Goal: Task Accomplishment & Management: Complete application form

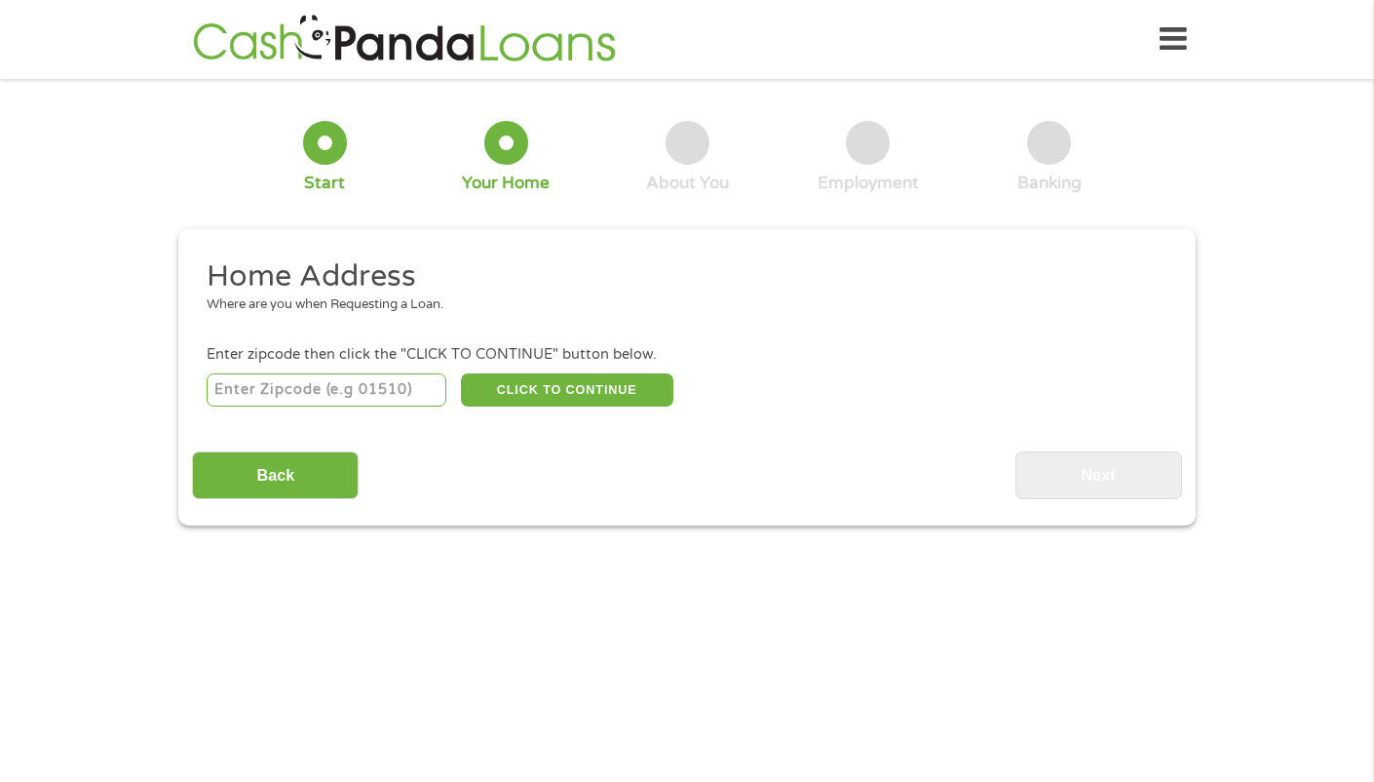
click at [405, 391] on input "number" at bounding box center [327, 389] width 241 height 33
click at [369, 400] on input "number" at bounding box center [327, 389] width 241 height 33
type input "77095"
click at [514, 389] on button "CLICK TO CONTINUE" at bounding box center [567, 389] width 213 height 33
type input "77095"
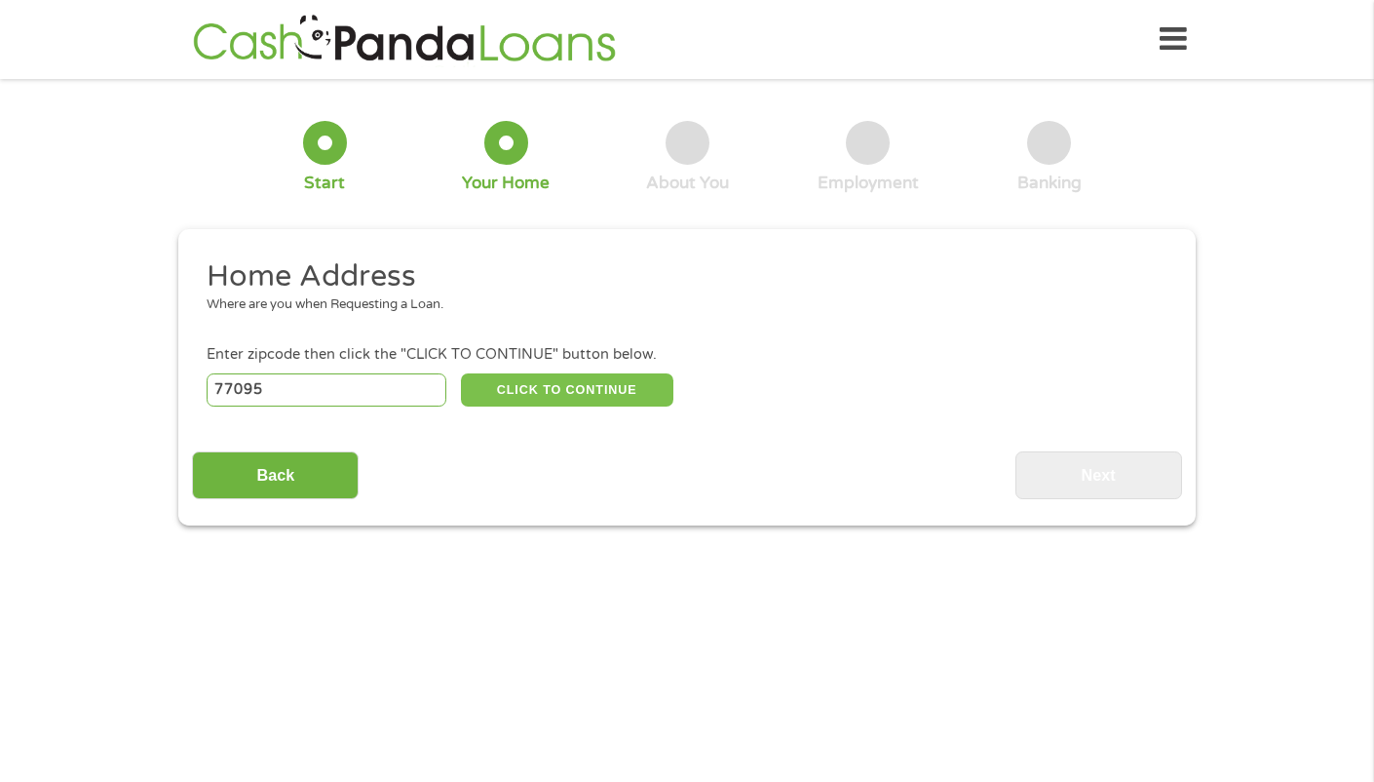
type input "[GEOGRAPHIC_DATA]"
select select "[US_STATE]"
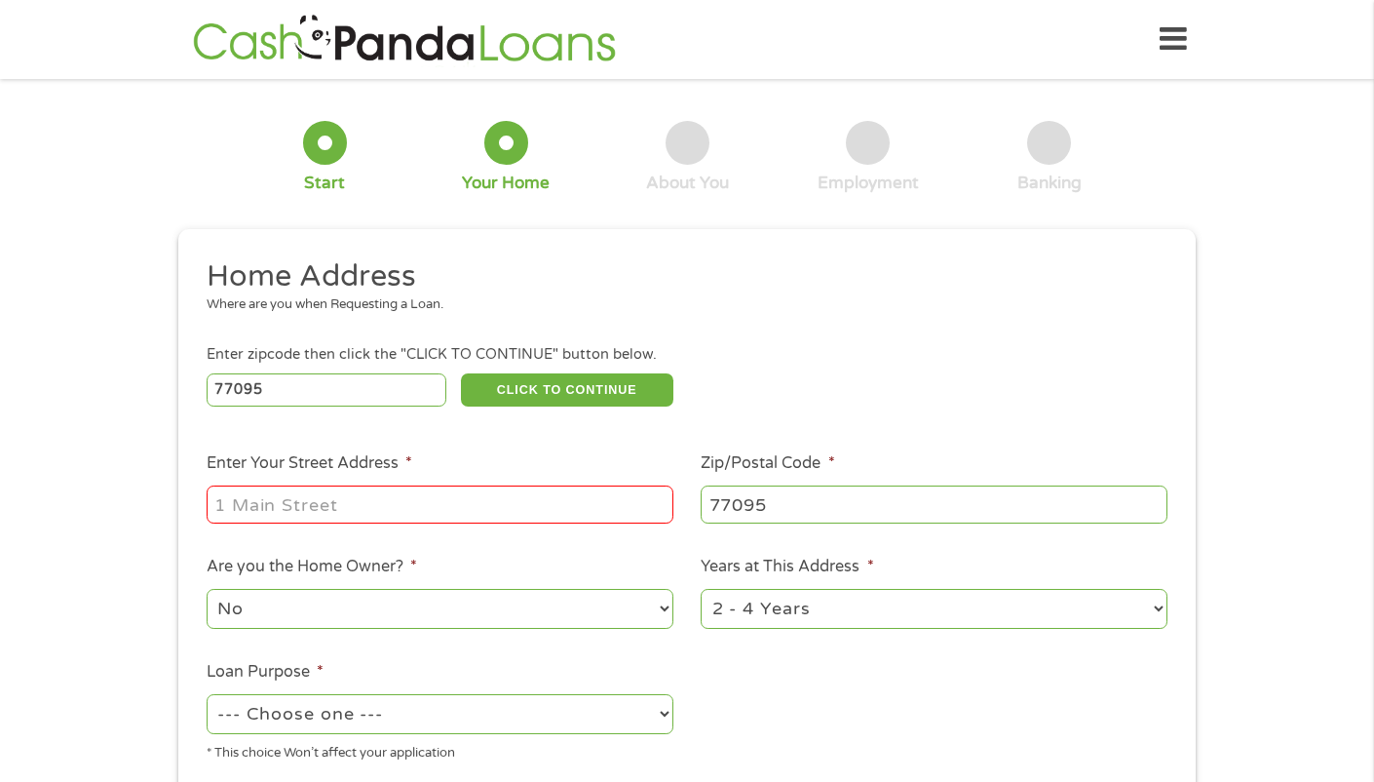
click at [365, 504] on input "Enter Your Street Address *" at bounding box center [440, 503] width 467 height 37
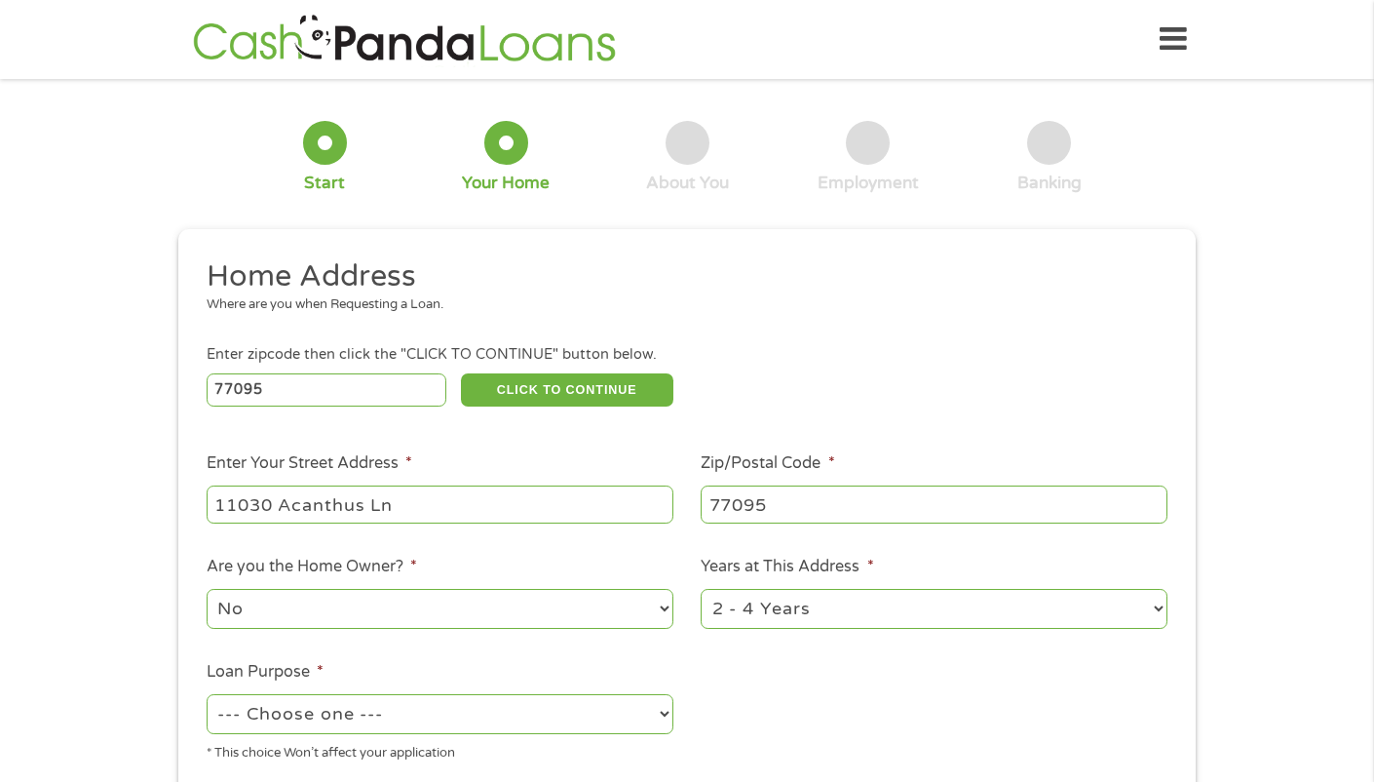
type input "11030 Acanthus Ln"
click at [390, 719] on select "--- Choose one --- Pay Bills Debt Consolidation Home Improvement Major Purchase…" at bounding box center [440, 714] width 467 height 40
select select "shorttermcash"
click at [207, 694] on select "--- Choose one --- Pay Bills Debt Consolidation Home Improvement Major Purchase…" at bounding box center [440, 714] width 467 height 40
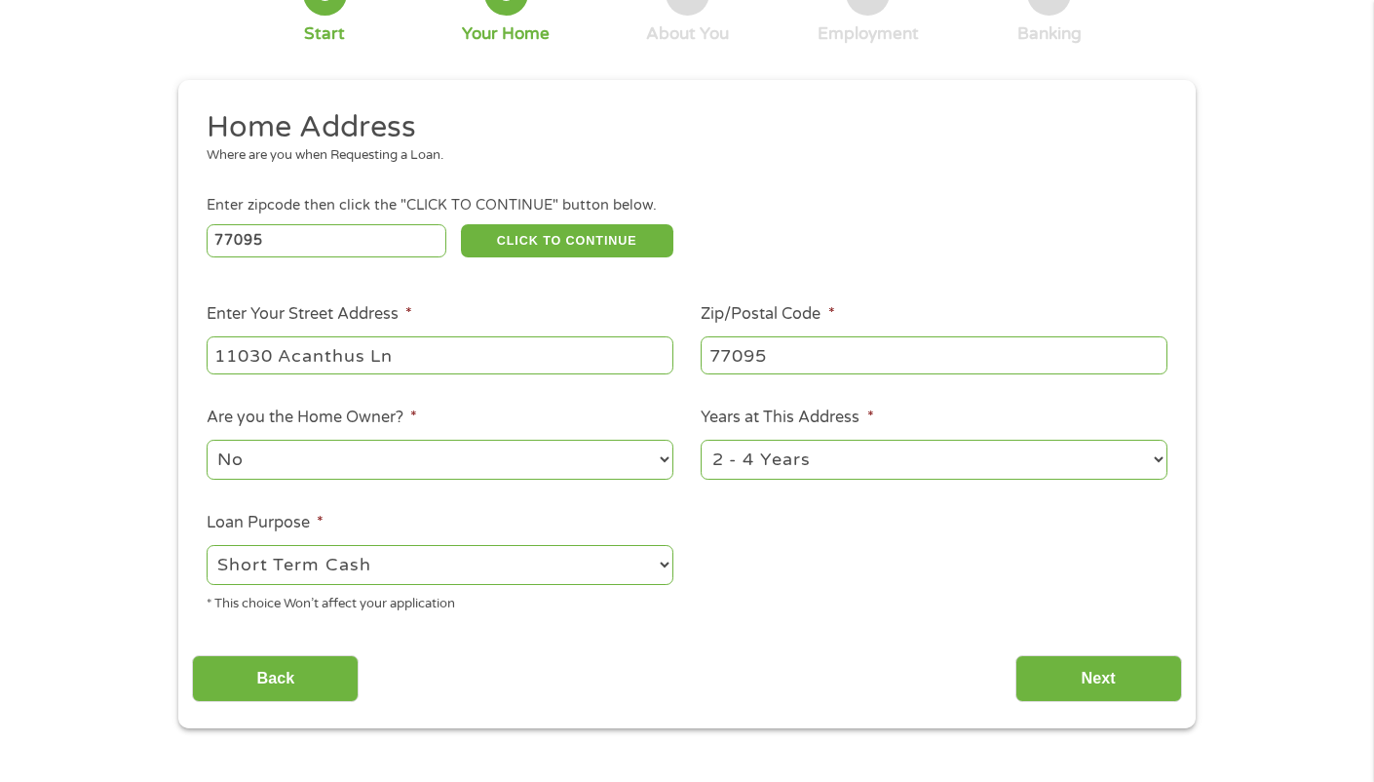
scroll to position [366, 0]
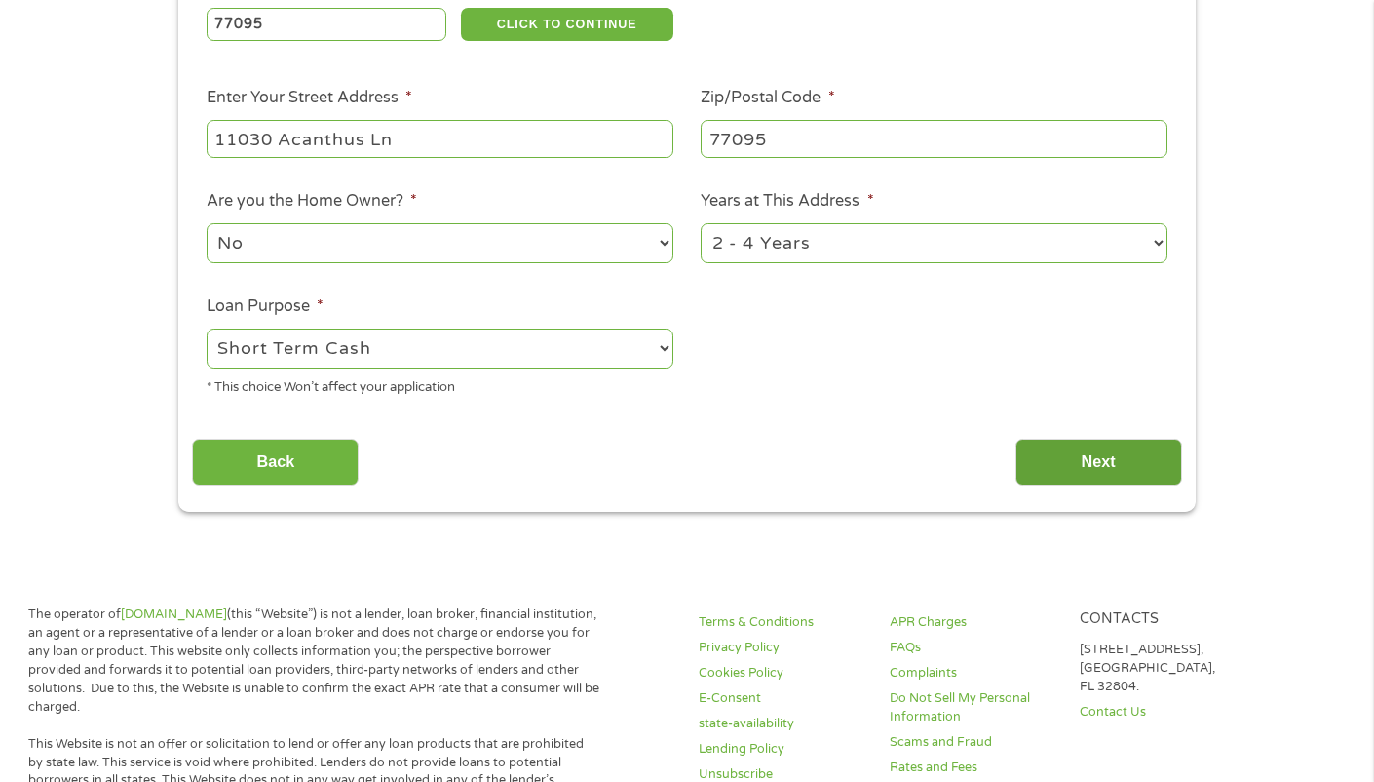
click at [1154, 470] on input "Next" at bounding box center [1099, 463] width 167 height 48
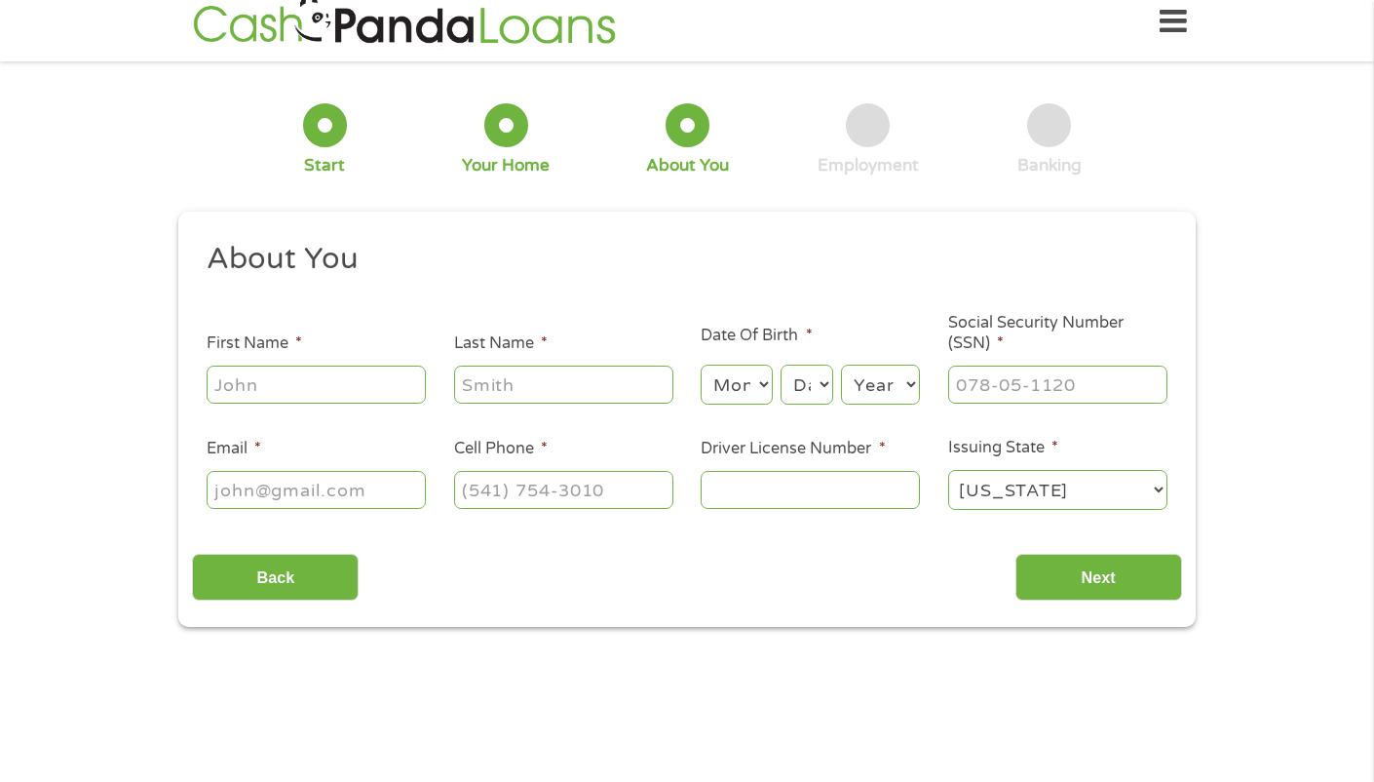
scroll to position [0, 0]
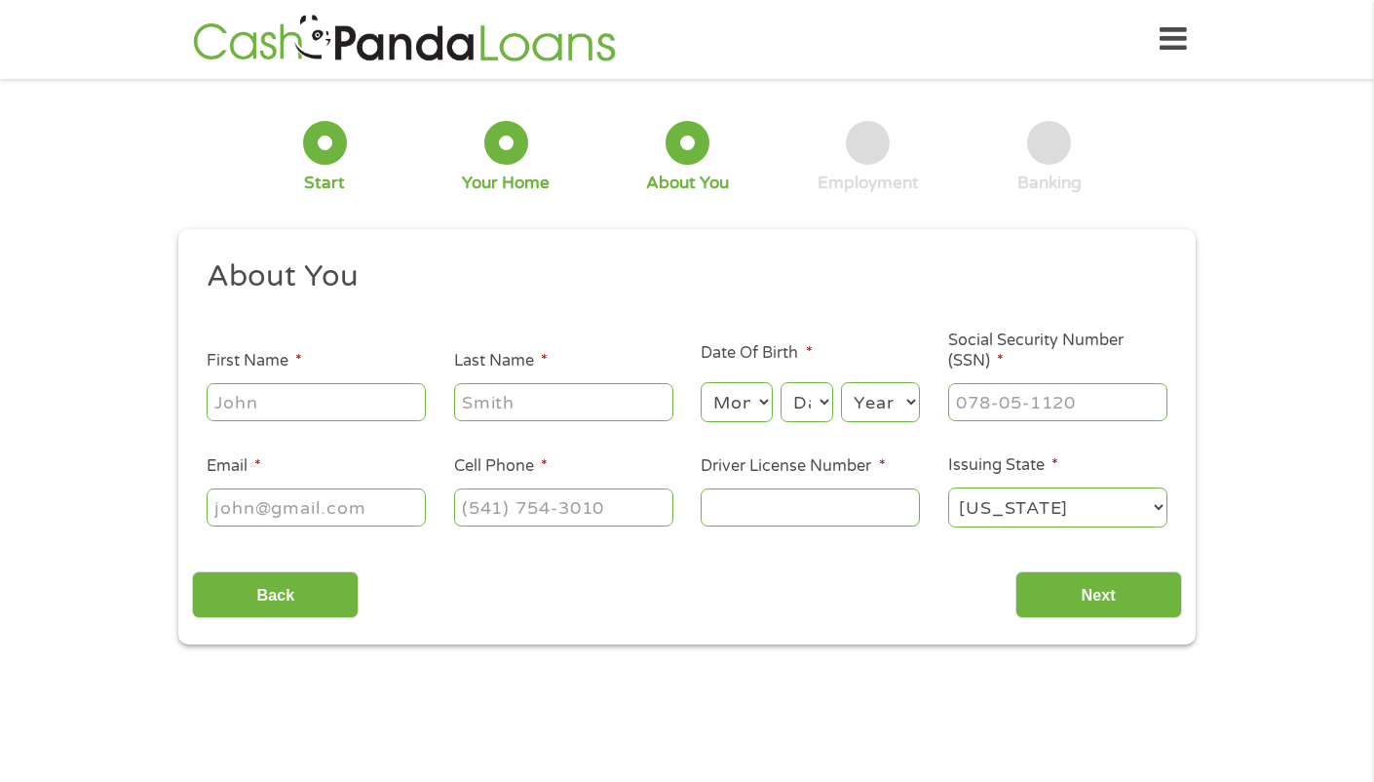
click at [254, 401] on input "First Name *" at bounding box center [316, 401] width 219 height 37
type input "[PERSON_NAME]"
type input "Pudik"
click at [729, 398] on select "Month 1 2 3 4 5 6 7 8 9 10 11 12" at bounding box center [736, 402] width 71 height 40
select select "8"
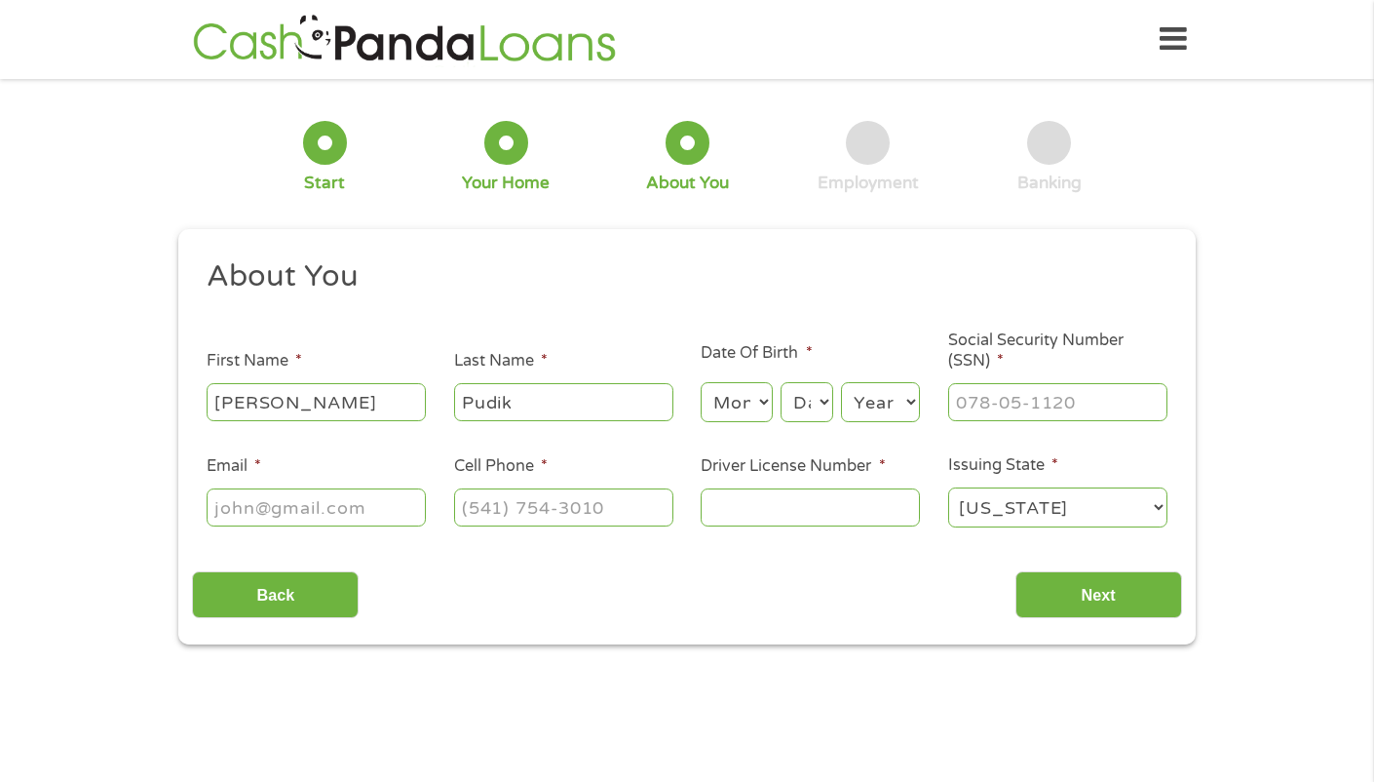
click at [701, 382] on select "Month 1 2 3 4 5 6 7 8 9 10 11 12" at bounding box center [736, 402] width 71 height 40
click at [791, 391] on select "Day 1 2 3 4 5 6 7 8 9 10 11 12 13 14 15 16 17 18 19 20 21 22 23 24 25 26 27 28 …" at bounding box center [807, 402] width 53 height 40
select select "29"
click at [781, 382] on select "Day 1 2 3 4 5 6 7 8 9 10 11 12 13 14 15 16 17 18 19 20 21 22 23 24 25 26 27 28 …" at bounding box center [807, 402] width 53 height 40
click at [893, 390] on select "Year [DATE] 2006 2005 2004 2003 2002 2001 2000 1999 1998 1997 1996 1995 1994 19…" at bounding box center [880, 402] width 79 height 40
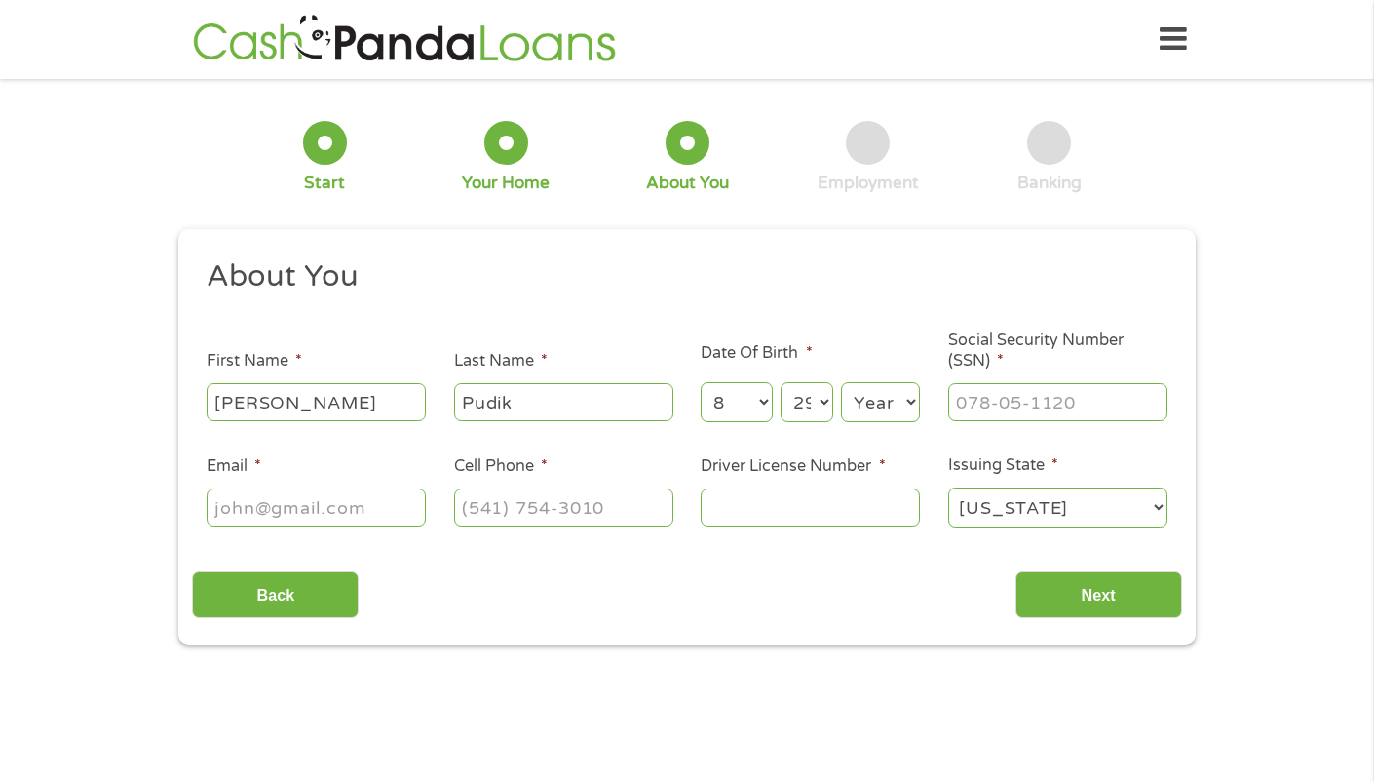
select select "1989"
click at [841, 382] on select "Year [DATE] 2006 2005 2004 2003 2002 2001 2000 1999 1998 1997 1996 1995 1994 19…" at bounding box center [880, 402] width 79 height 40
type input "___-__-____"
drag, startPoint x: 1001, startPoint y: 410, endPoint x: 1004, endPoint y: 399, distance: 12.1
click at [1001, 410] on input "___-__-____" at bounding box center [1057, 401] width 219 height 37
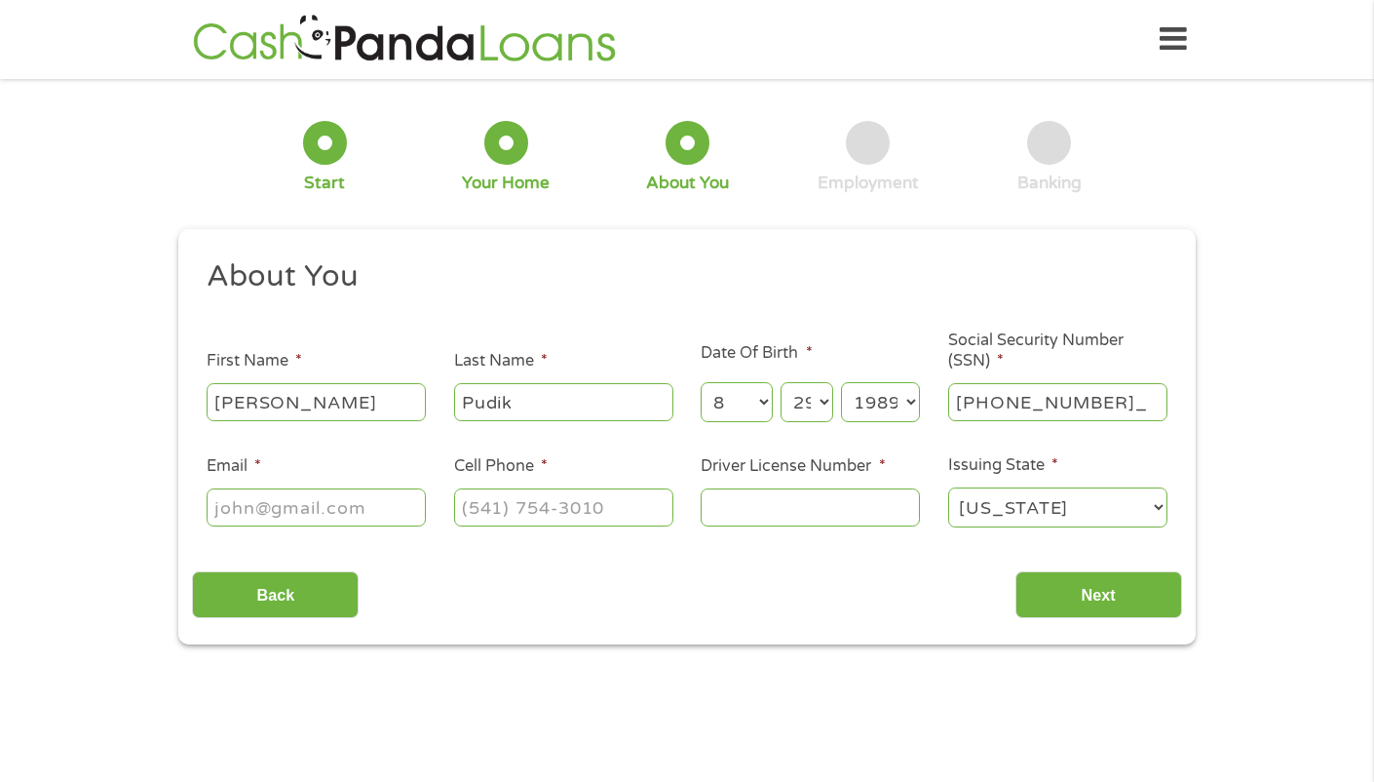
type input "344-84-4000"
drag, startPoint x: 266, startPoint y: 511, endPoint x: 244, endPoint y: 521, distance: 24.4
click at [266, 510] on input "Email *" at bounding box center [316, 506] width 219 height 37
type input "[EMAIL_ADDRESS][DOMAIN_NAME]"
type input "[PHONE_NUMBER]"
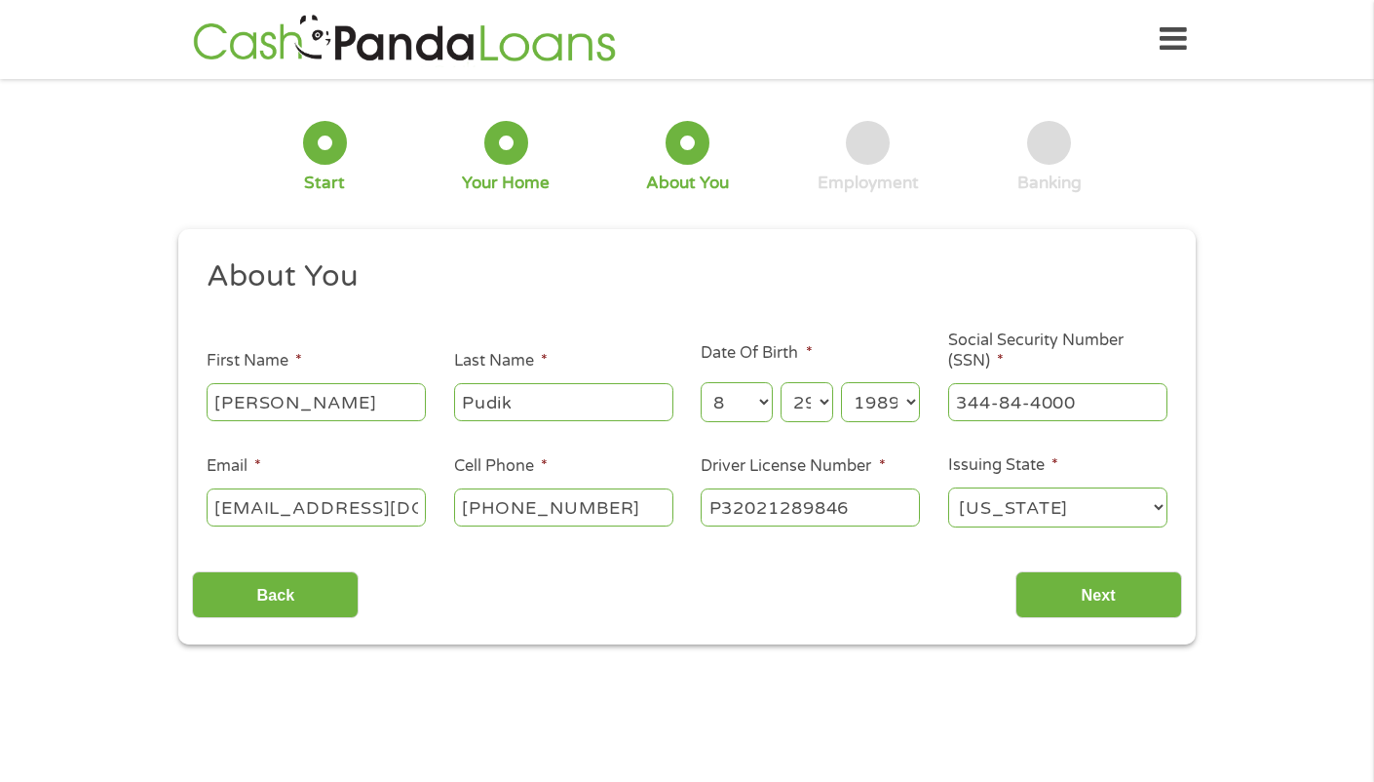
type input "P32021289846"
click at [1104, 513] on select "[US_STATE] [US_STATE] [US_STATE] [US_STATE] [US_STATE] [US_STATE] [US_STATE] [U…" at bounding box center [1057, 507] width 219 height 40
select select "[US_STATE]"
click at [948, 487] on select "[US_STATE] [US_STATE] [US_STATE] [US_STATE] [US_STATE] [US_STATE] [US_STATE] [U…" at bounding box center [1057, 507] width 219 height 40
click at [1133, 591] on input "Next" at bounding box center [1099, 595] width 167 height 48
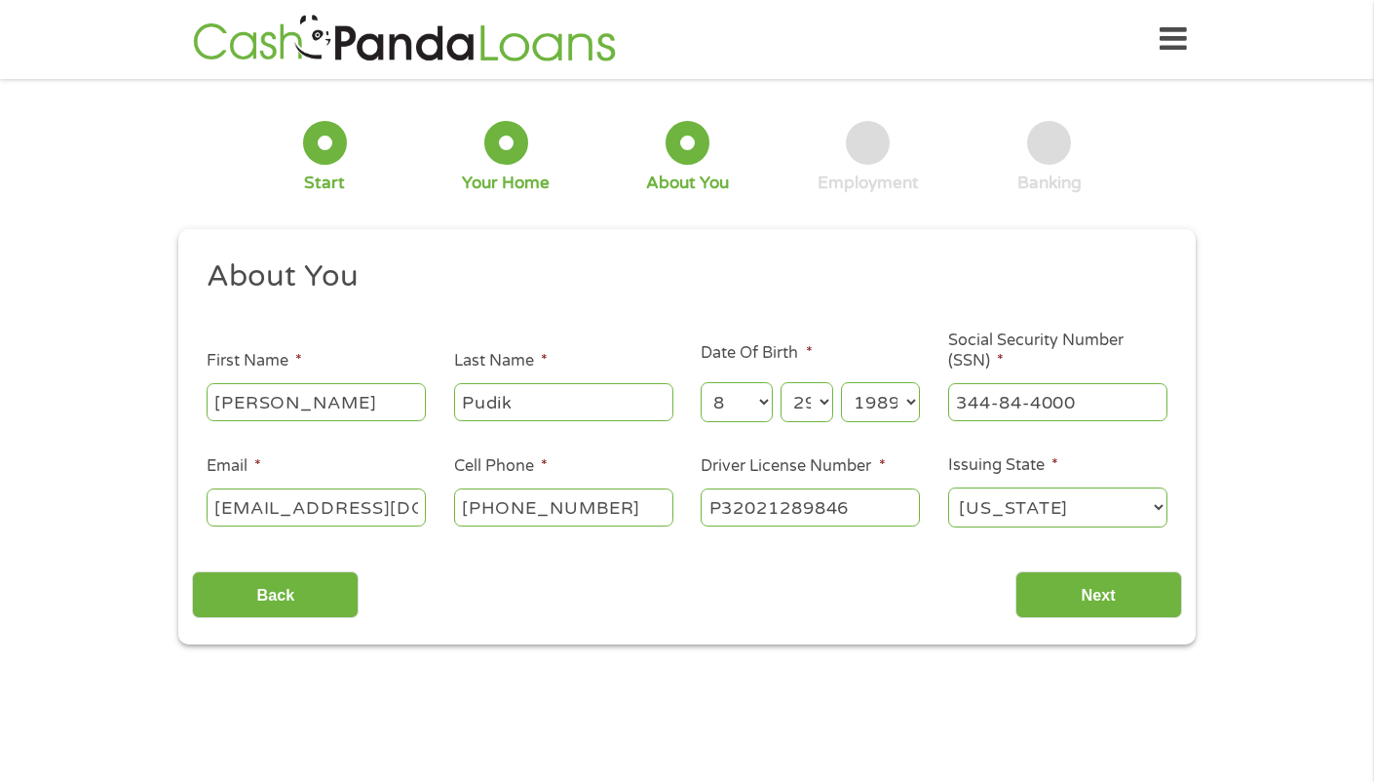
scroll to position [8, 8]
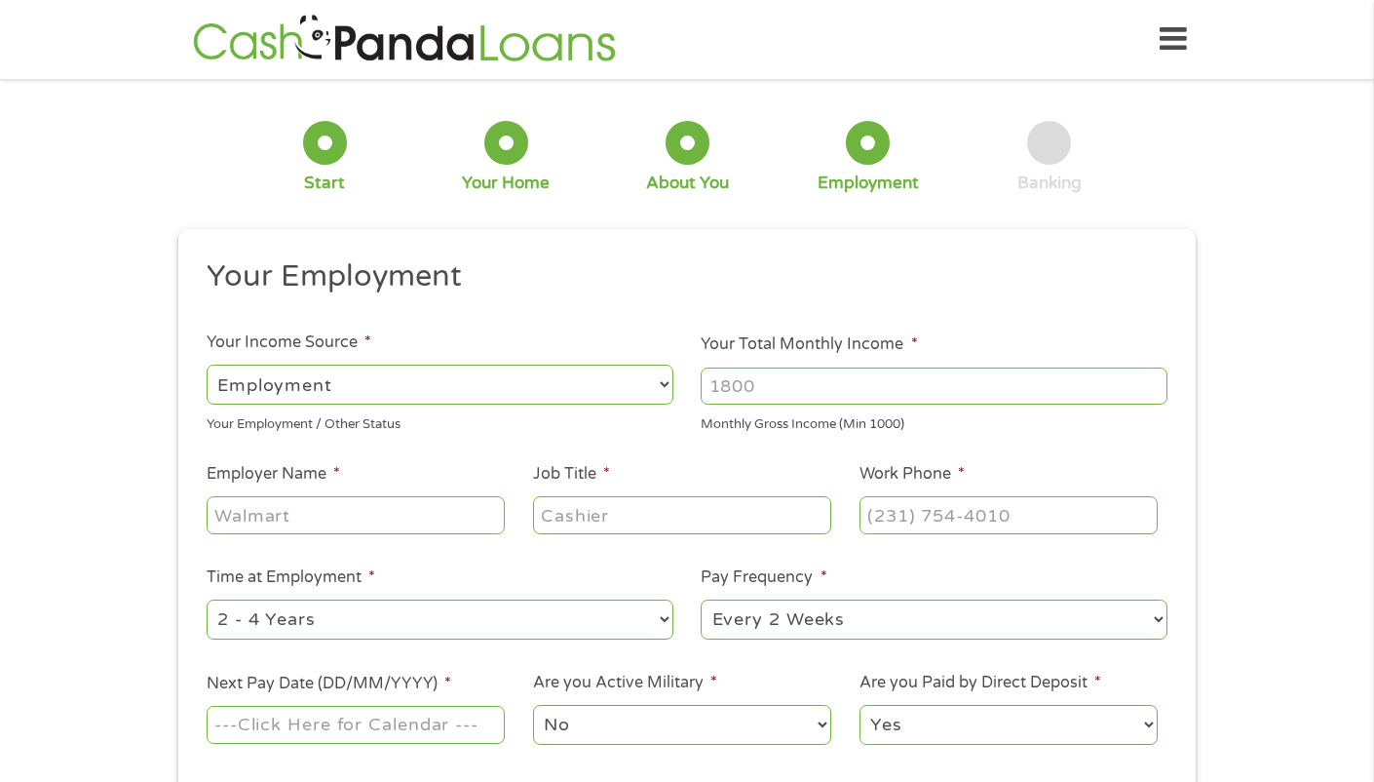
click at [807, 381] on input "Your Total Monthly Income *" at bounding box center [934, 385] width 467 height 37
type input "3600"
drag, startPoint x: 312, startPoint y: 512, endPoint x: 293, endPoint y: 514, distance: 18.6
click at [311, 513] on input "Employer Name *" at bounding box center [356, 514] width 298 height 37
type input "[PERSON_NAME]"
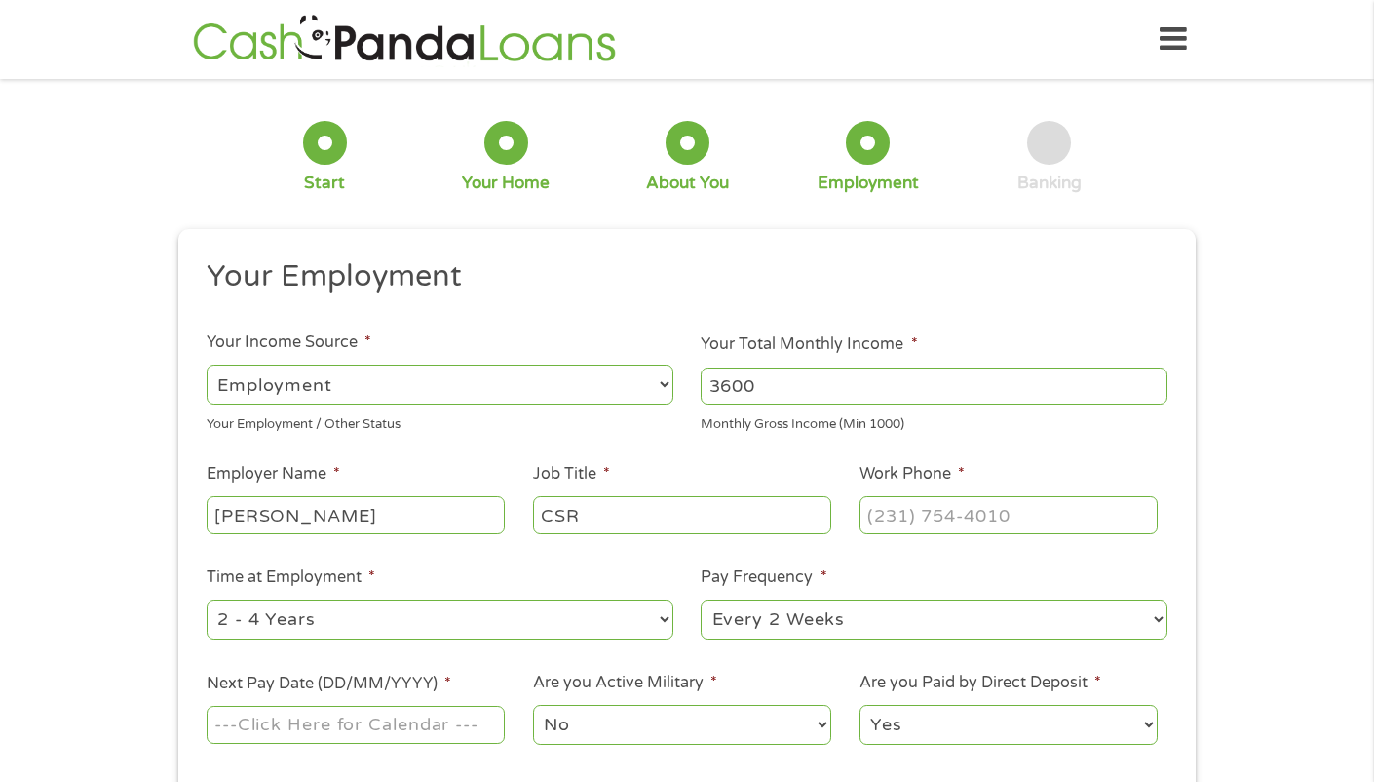
type input "CSR"
type input "[PHONE_NUMBER]"
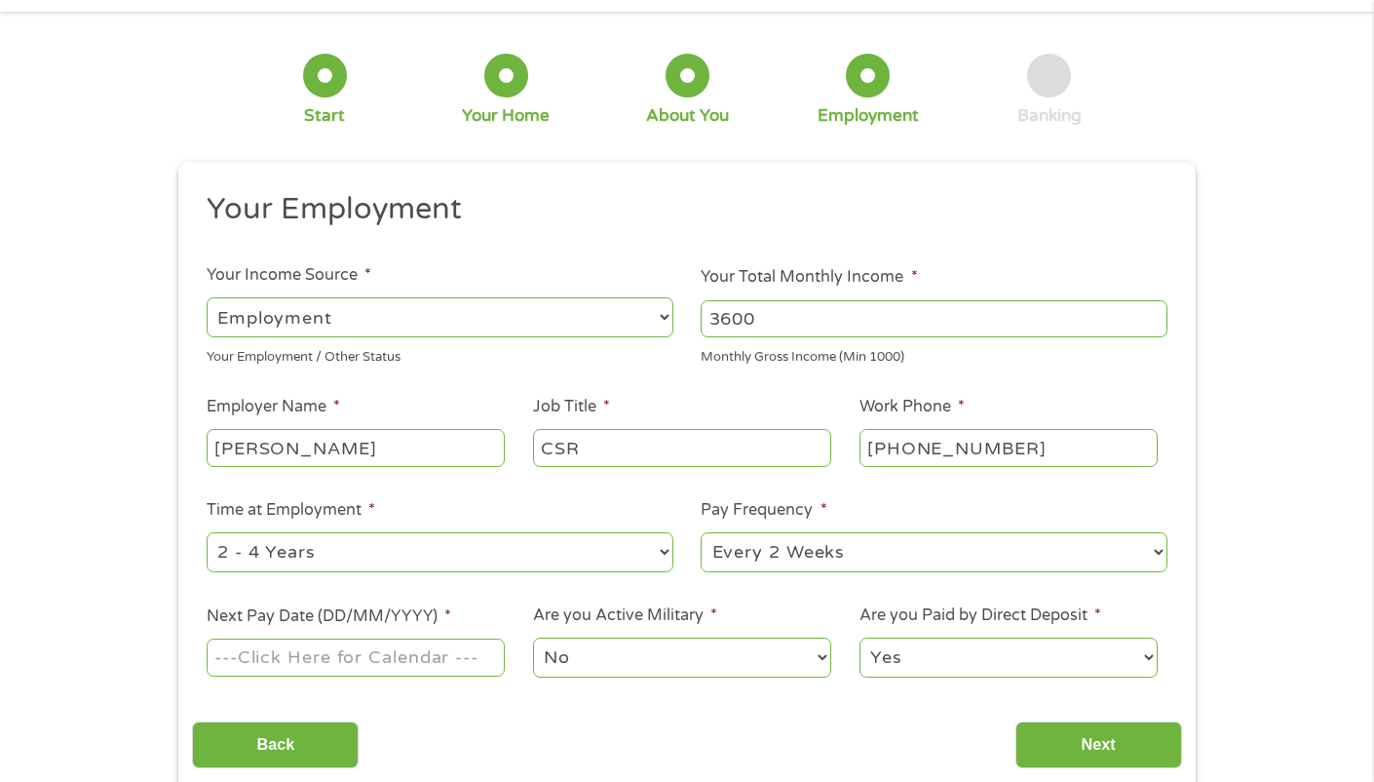
scroll to position [244, 0]
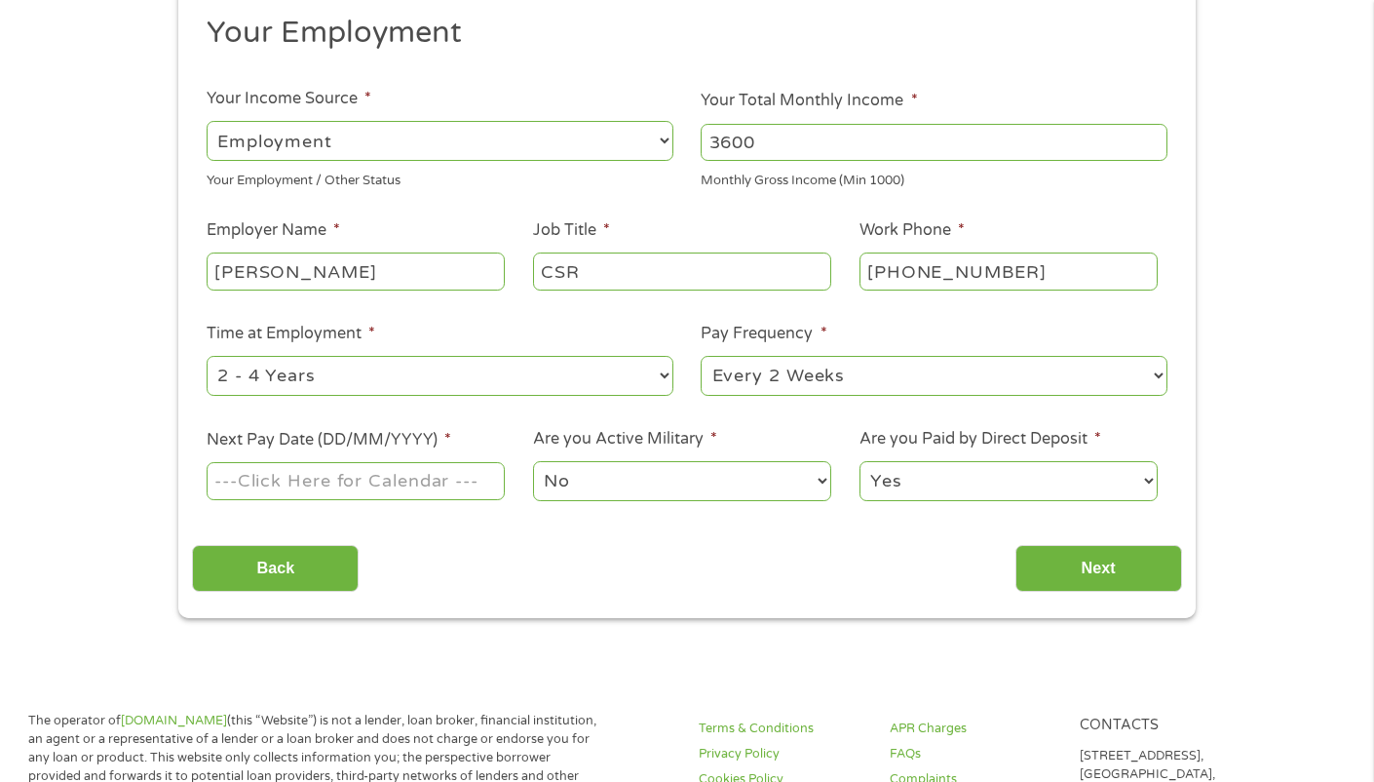
click at [392, 491] on input "Next Pay Date (DD/MM/YYYY) *" at bounding box center [356, 480] width 298 height 37
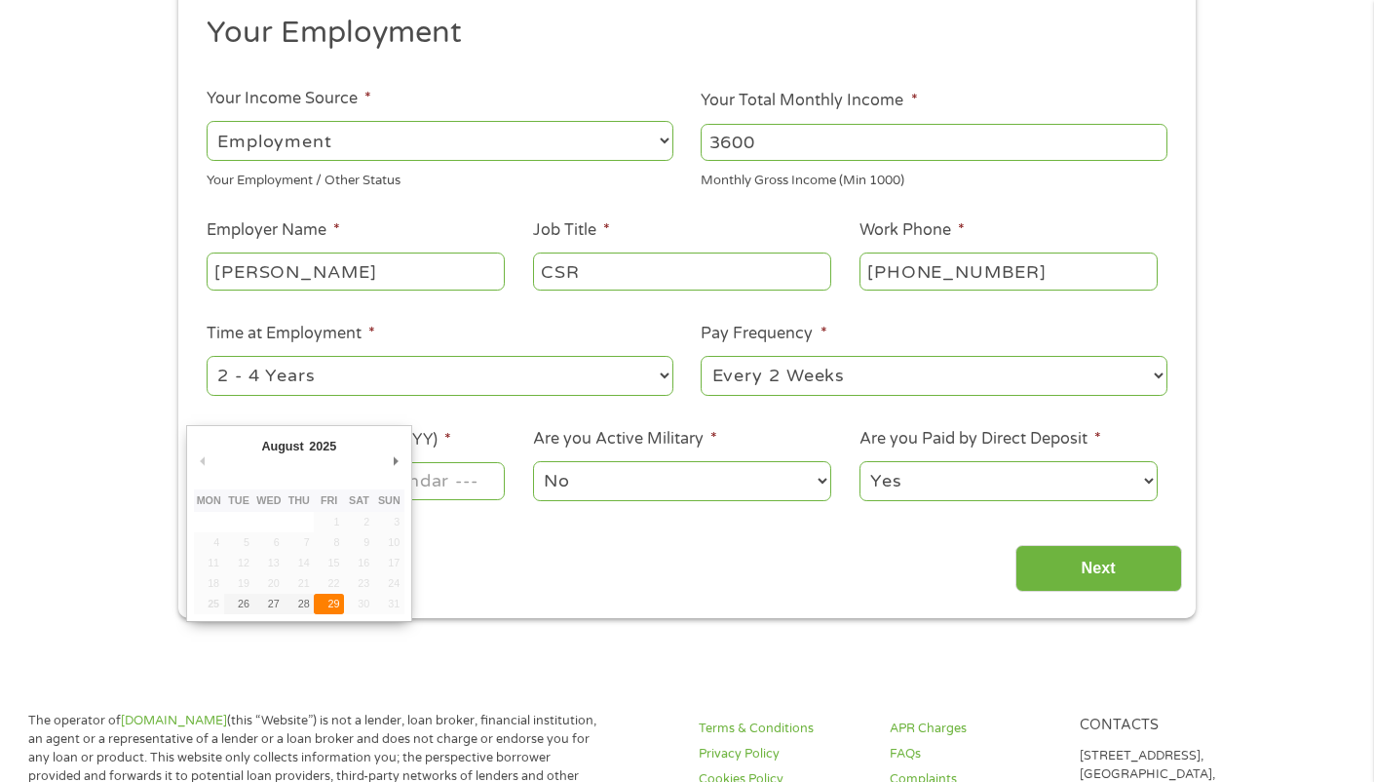
type input "[DATE]"
drag, startPoint x: 330, startPoint y: 600, endPoint x: 353, endPoint y: 586, distance: 26.8
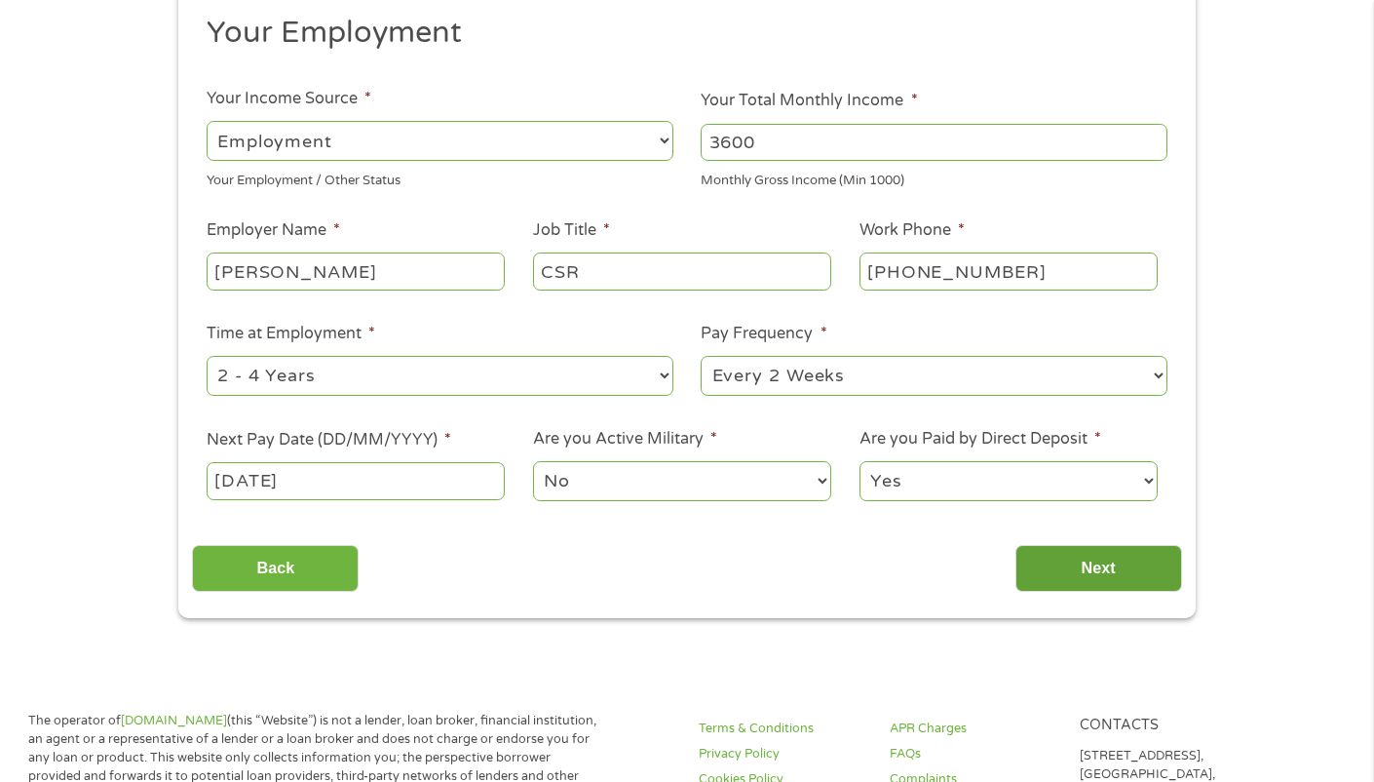
drag, startPoint x: 1092, startPoint y: 568, endPoint x: 1057, endPoint y: 565, distance: 35.2
click at [1090, 568] on input "Next" at bounding box center [1099, 569] width 167 height 48
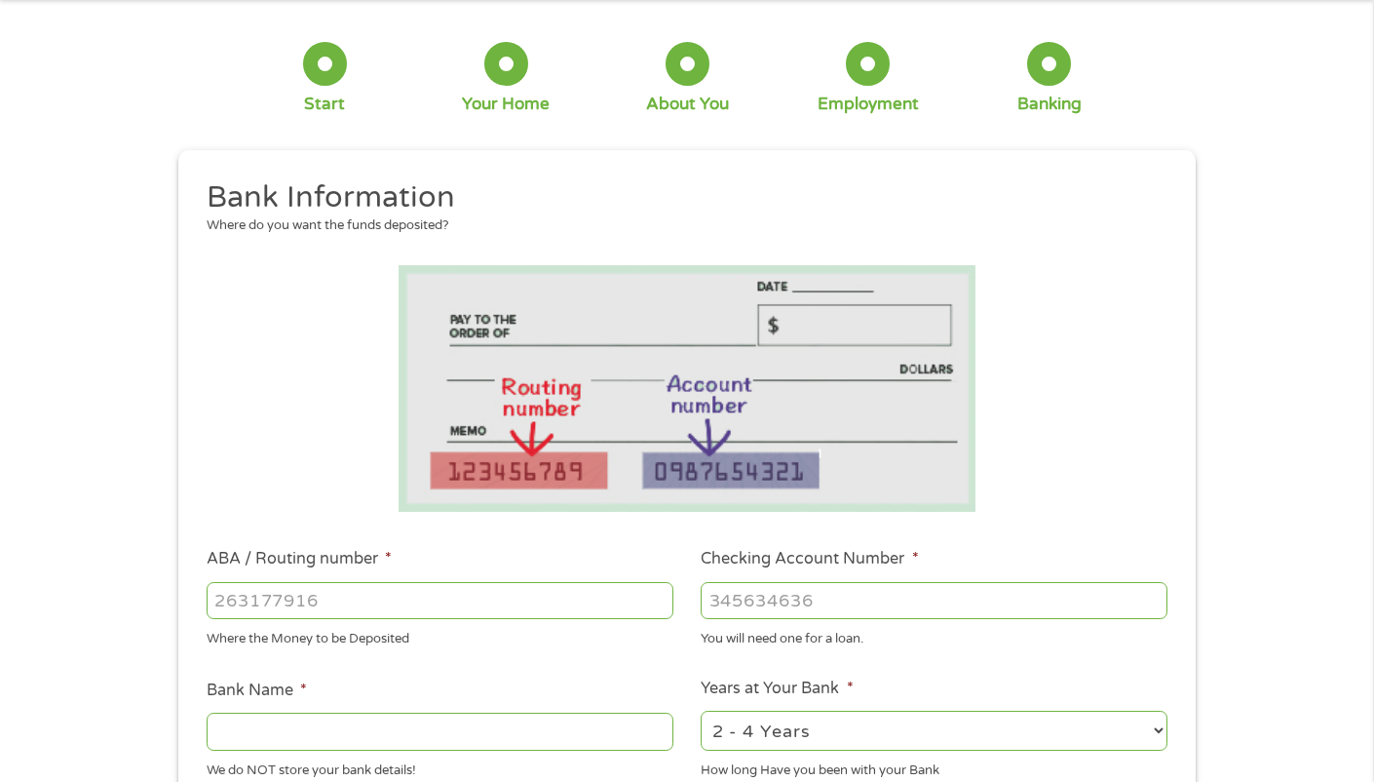
scroll to position [122, 0]
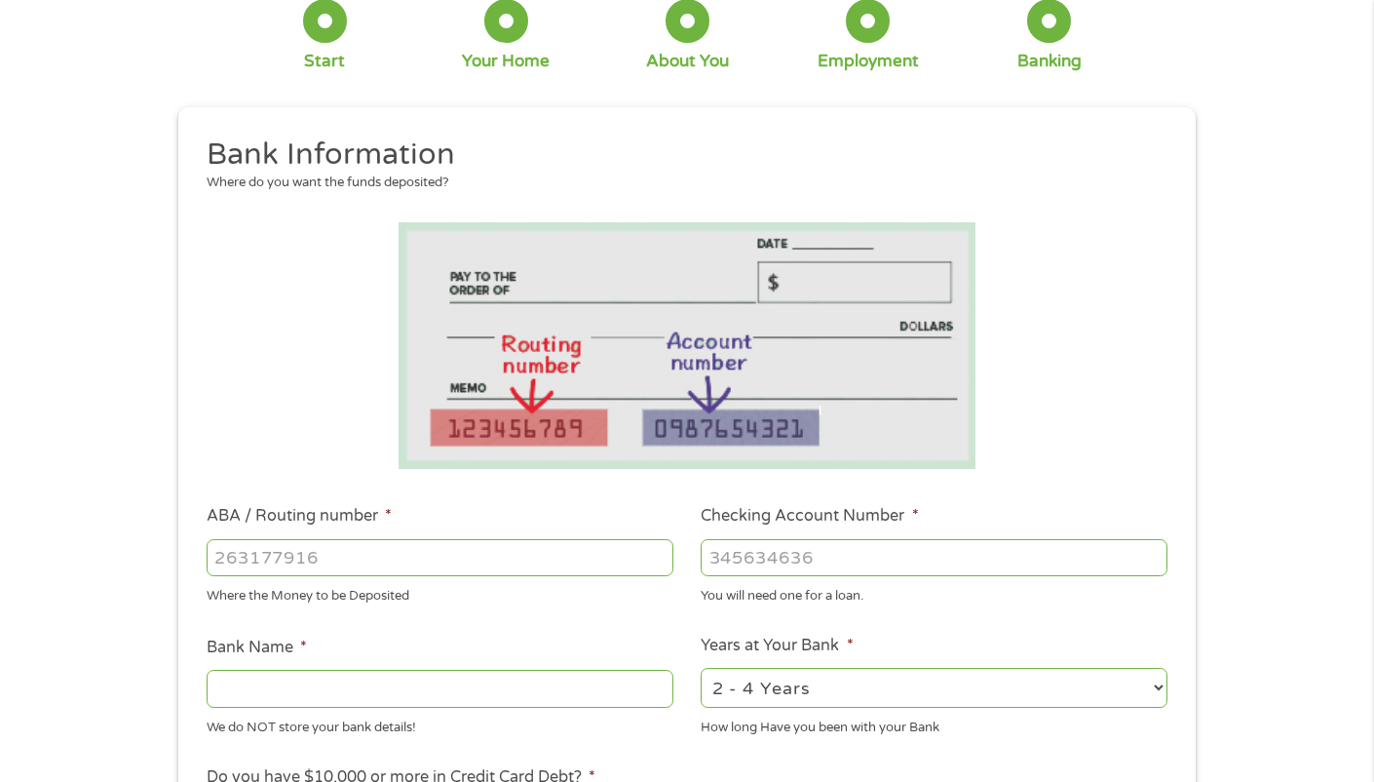
click at [256, 551] on input "ABA / Routing number *" at bounding box center [440, 557] width 467 height 37
type input "271183701"
type input "CITIZENS EQUITY FIRST CU"
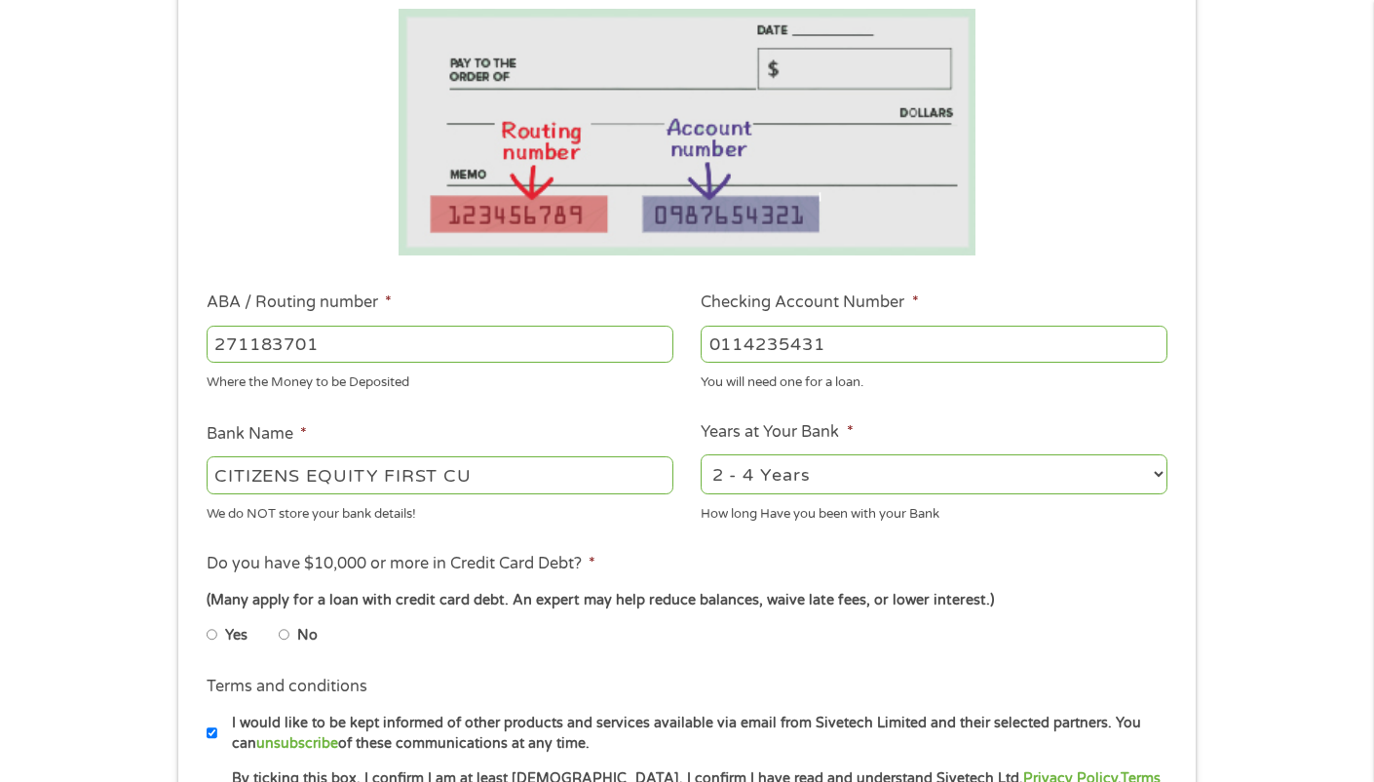
scroll to position [609, 0]
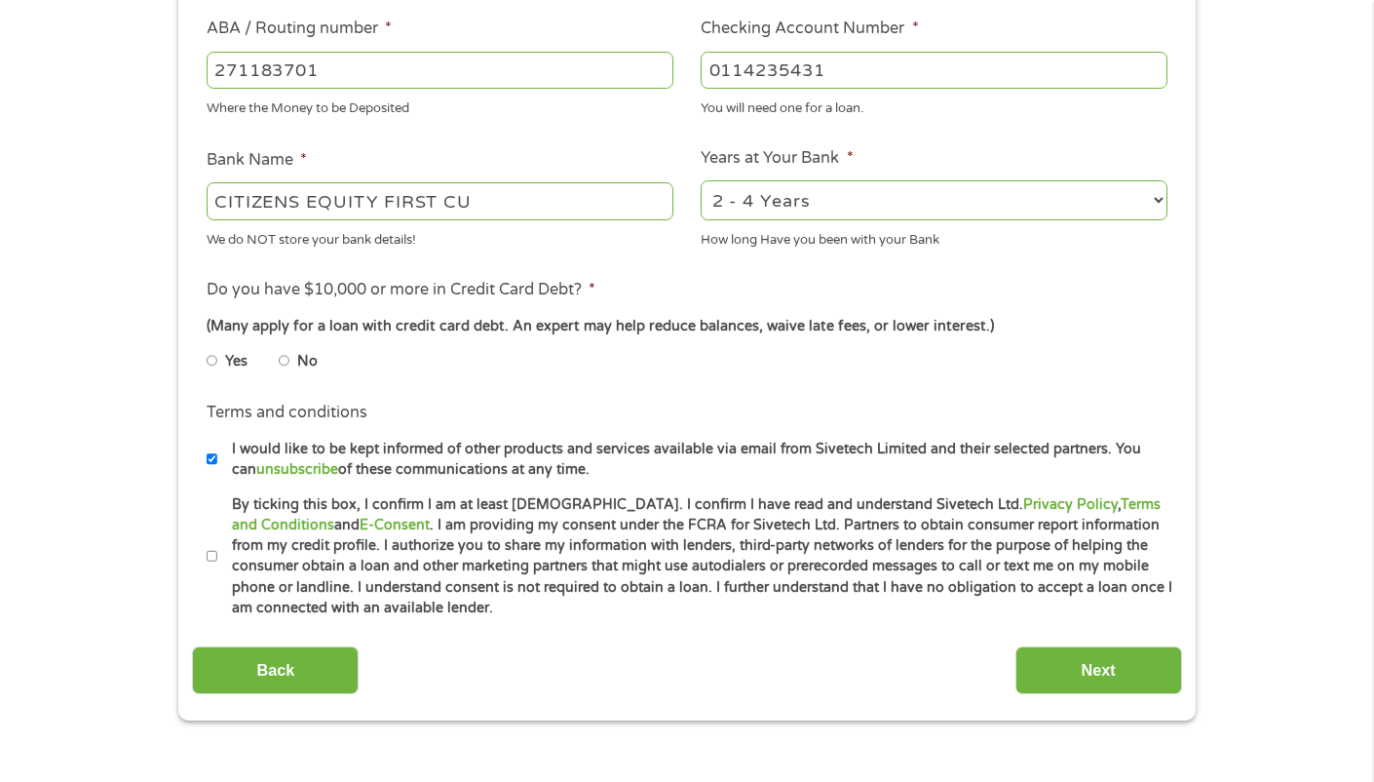
type input "0114235431"
drag, startPoint x: 301, startPoint y: 372, endPoint x: 296, endPoint y: 364, distance: 10.0
click at [298, 369] on li "No" at bounding box center [314, 361] width 70 height 38
click at [295, 363] on li "No" at bounding box center [314, 361] width 70 height 38
click at [282, 365] on input "No" at bounding box center [285, 360] width 12 height 31
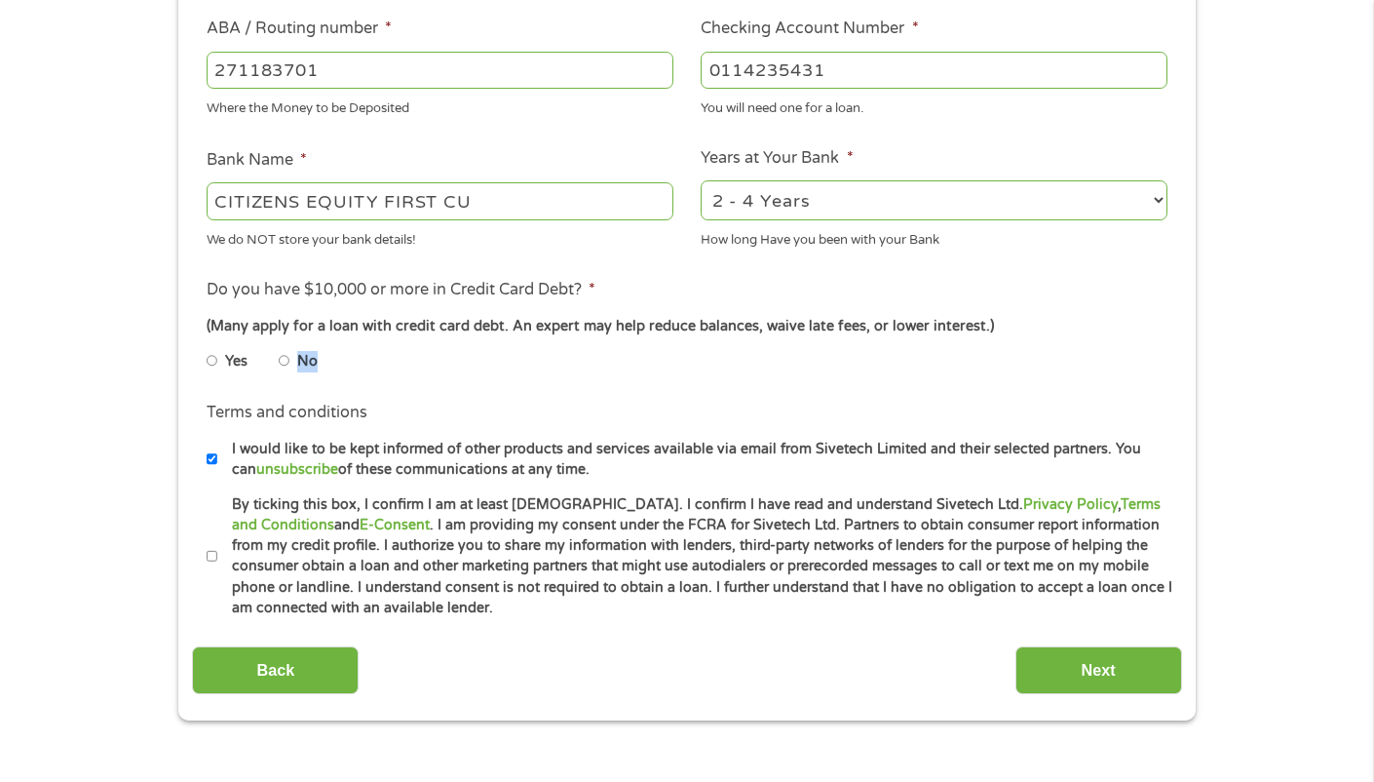
radio input "true"
click at [212, 559] on input "By ticking this box, I confirm I am at least [DEMOGRAPHIC_DATA]. I confirm I ha…" at bounding box center [213, 556] width 12 height 31
checkbox input "true"
click at [1111, 681] on input "Next" at bounding box center [1099, 670] width 167 height 48
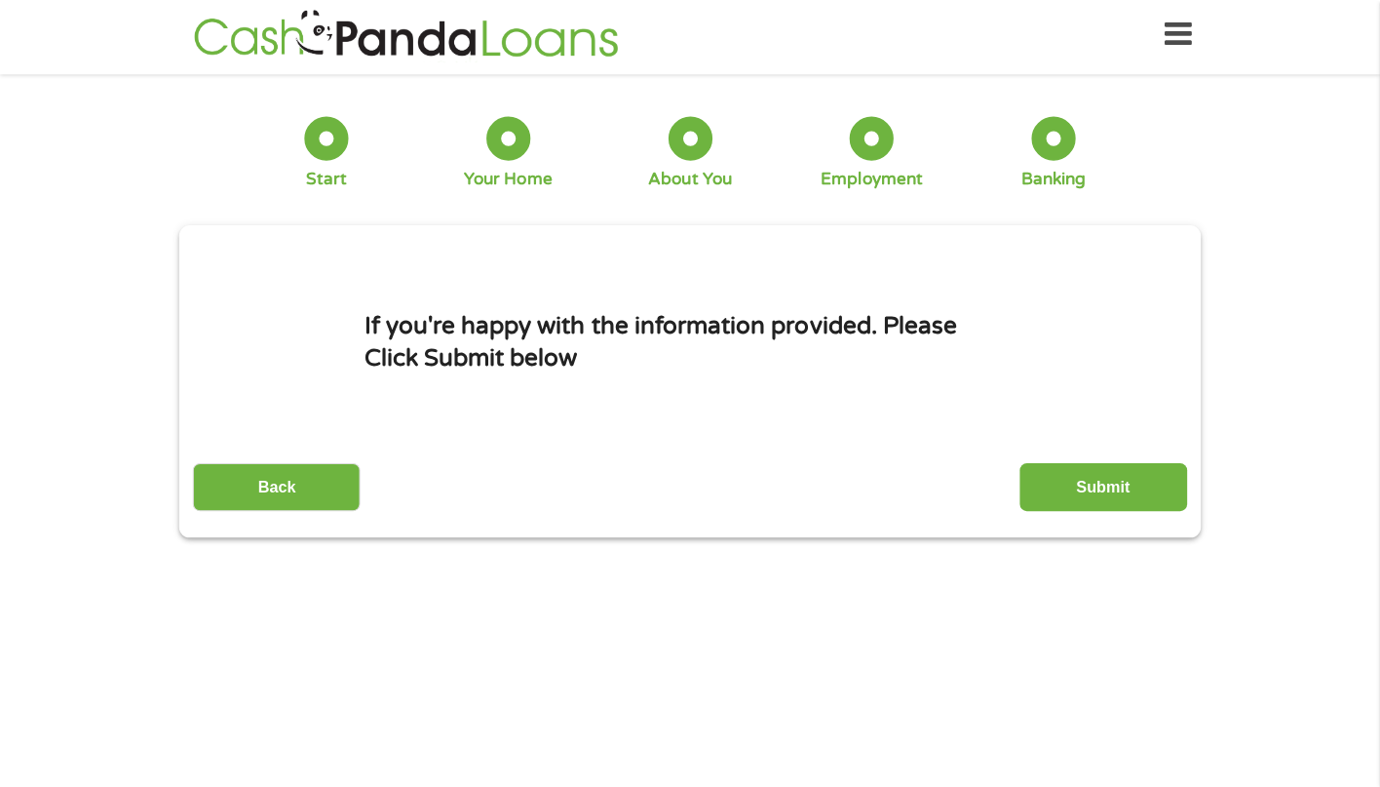
scroll to position [0, 0]
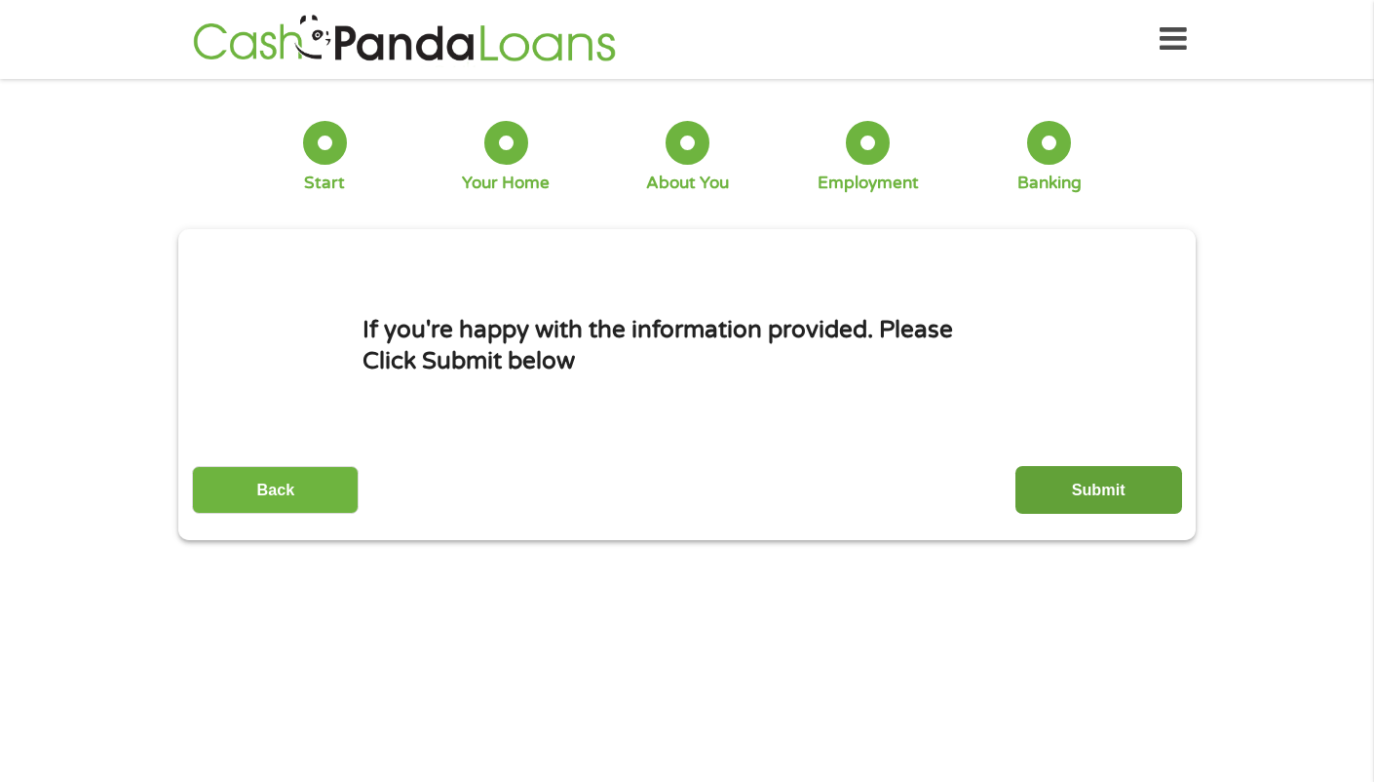
click at [1120, 498] on input "Submit" at bounding box center [1099, 490] width 167 height 48
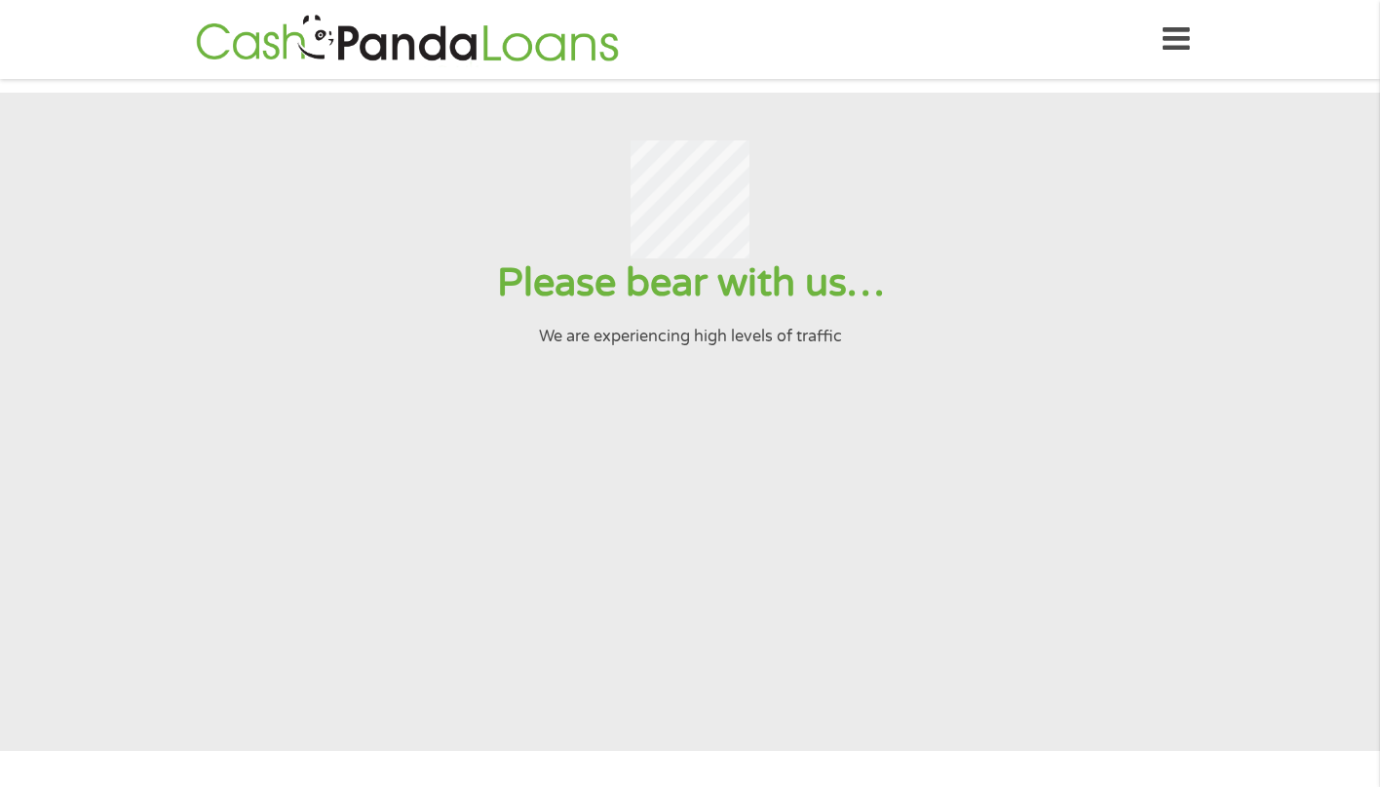
click at [1121, 252] on div at bounding box center [689, 199] width 1333 height 119
click at [1129, 214] on div at bounding box center [689, 199] width 1333 height 119
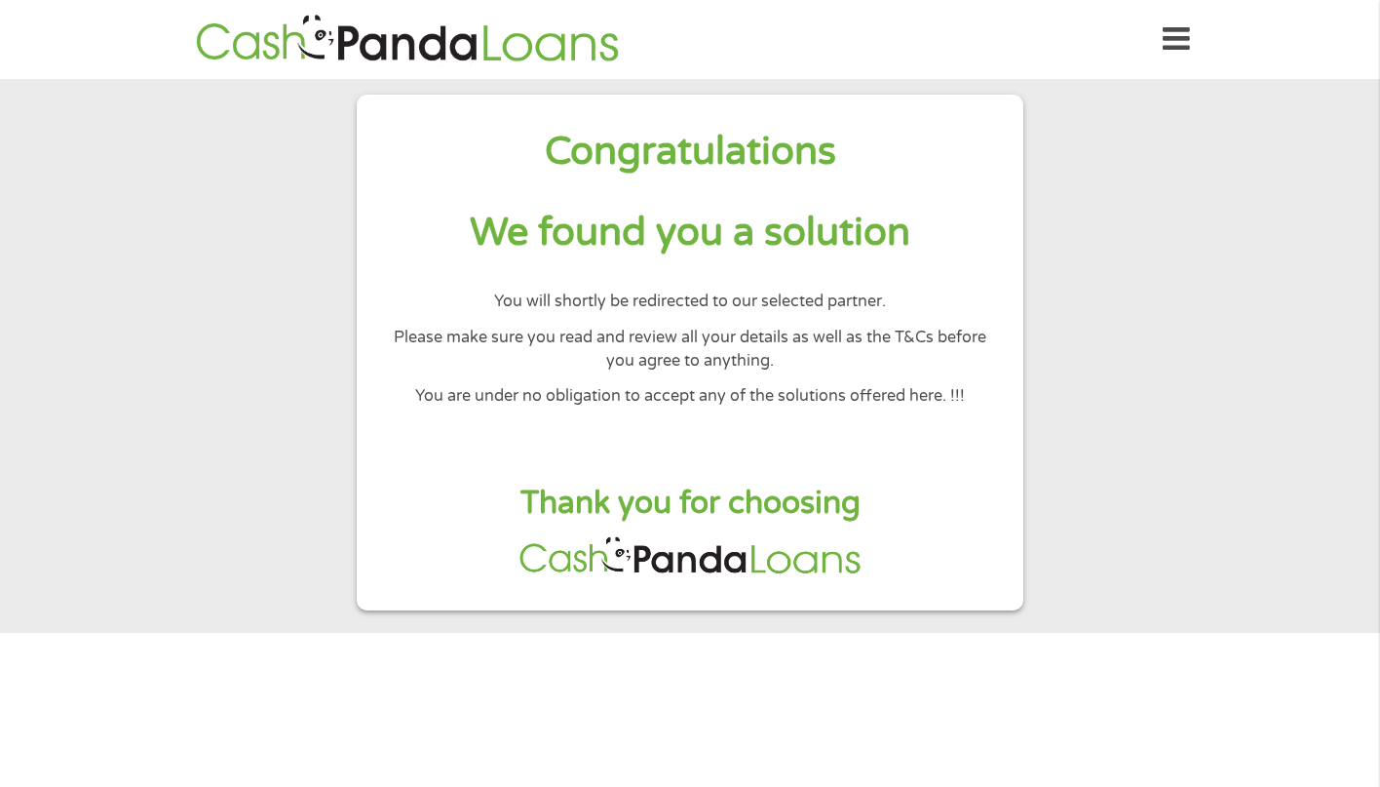
click at [887, 384] on p "You are under no obligation to accept any of the solutions offered here. !!!" at bounding box center [689, 395] width 603 height 23
